Goal: Navigation & Orientation: Find specific page/section

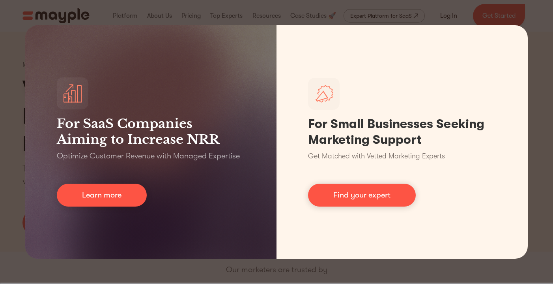
click at [473, 13] on div "For SaaS Companies Aiming to Increase NRR Optimize Customer Revenue with Manage…" at bounding box center [276, 142] width 553 height 284
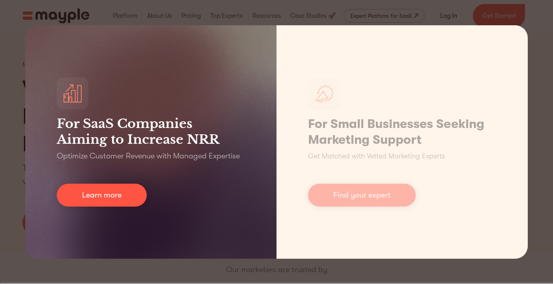
click at [142, 257] on div "For SaaS Companies Aiming to Increase NRR Optimize Customer Revenue with Manage…" at bounding box center [150, 141] width 251 height 233
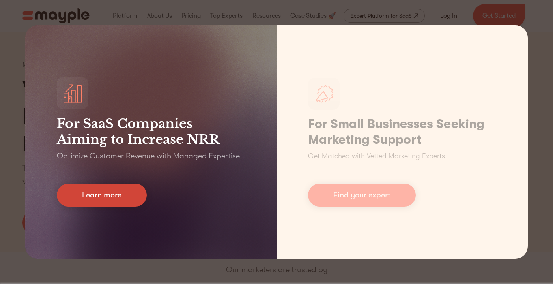
click at [121, 189] on link "Learn more" at bounding box center [102, 194] width 90 height 23
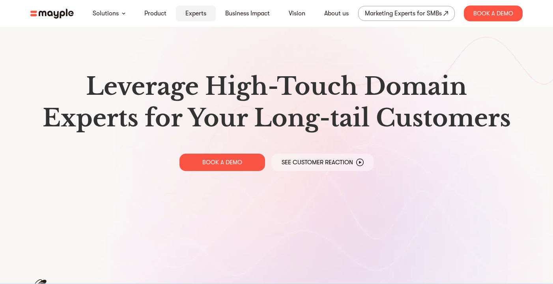
click at [198, 10] on link "Experts" at bounding box center [195, 13] width 21 height 9
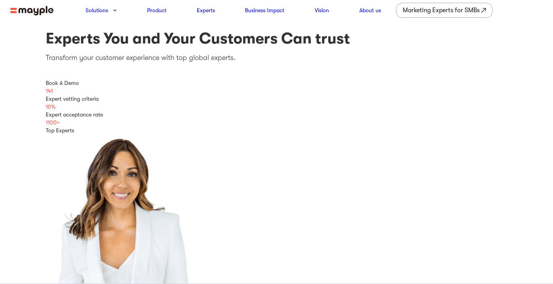
scroll to position [7, 0]
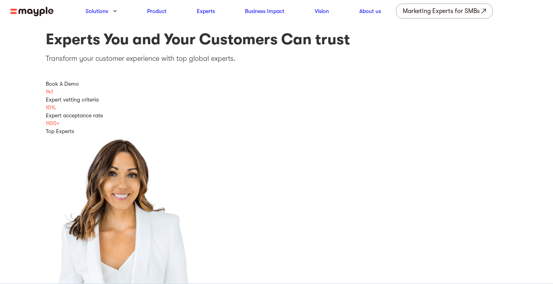
click at [44, 9] on img at bounding box center [31, 12] width 43 height 10
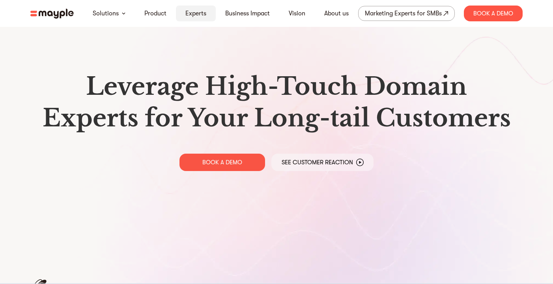
click at [203, 13] on link "Experts" at bounding box center [195, 13] width 21 height 9
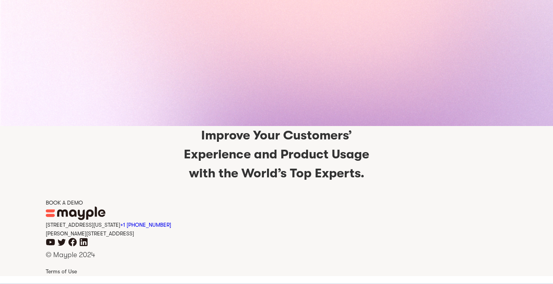
scroll to position [1924, 0]
click at [83, 243] on icon "linkedin icon" at bounding box center [83, 241] width 9 height 9
